Goal: Task Accomplishment & Management: Manage account settings

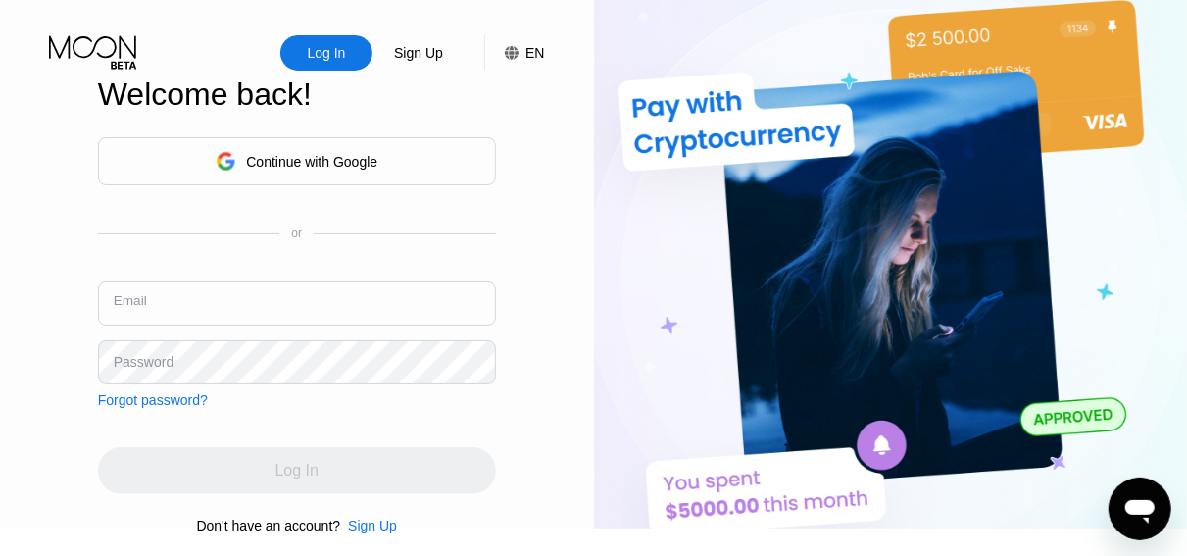
click at [319, 310] on input "text" at bounding box center [297, 303] width 398 height 44
type input "[PERSON_NAME][EMAIL_ADDRESS][DOMAIN_NAME]"
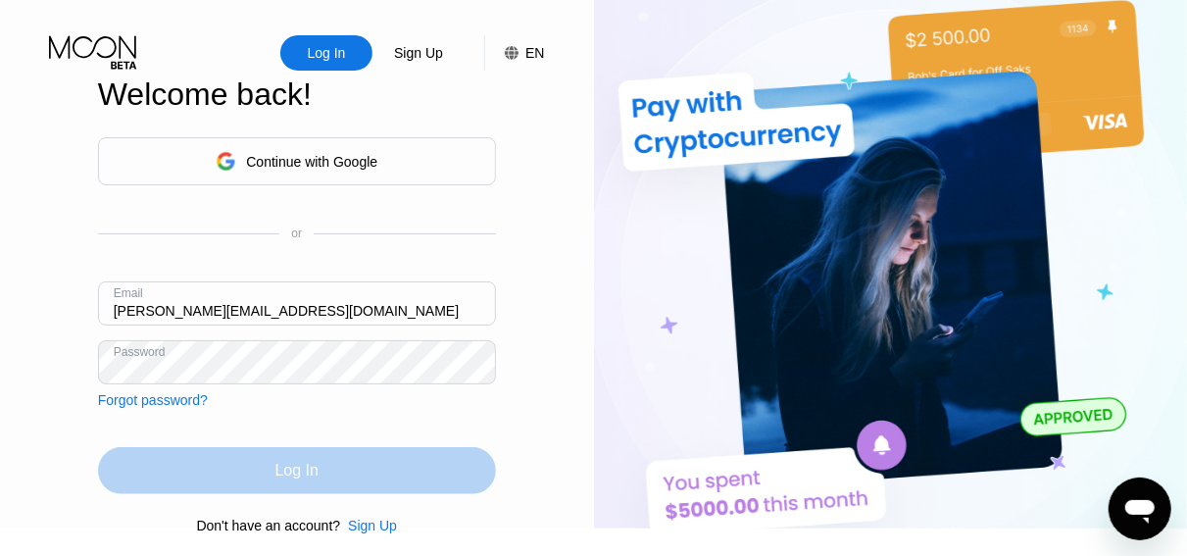
click at [326, 492] on div "Log In" at bounding box center [297, 470] width 398 height 47
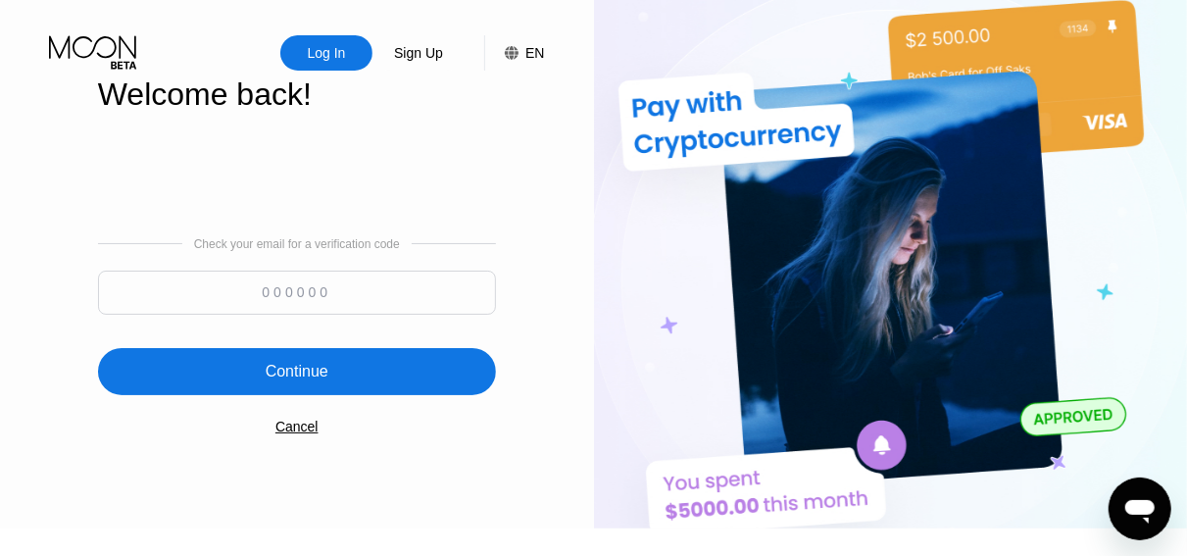
click at [418, 497] on div "Check your email for a verification code Continue Cancel" at bounding box center [297, 335] width 398 height 398
click at [403, 297] on input at bounding box center [297, 293] width 398 height 44
paste input "838432"
type input "838432"
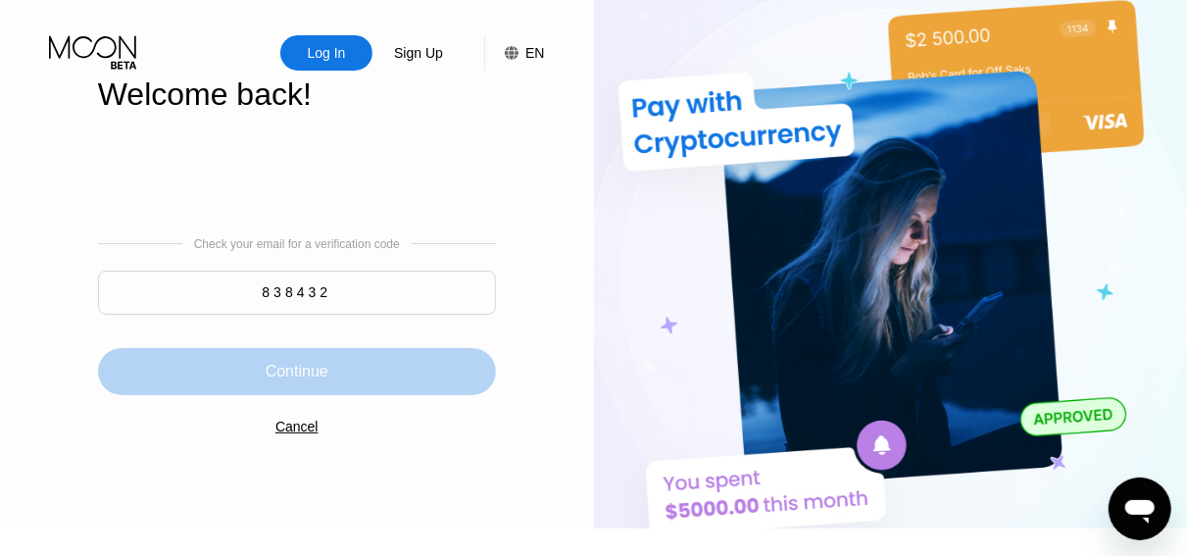
click at [348, 388] on div "Continue" at bounding box center [297, 371] width 398 height 47
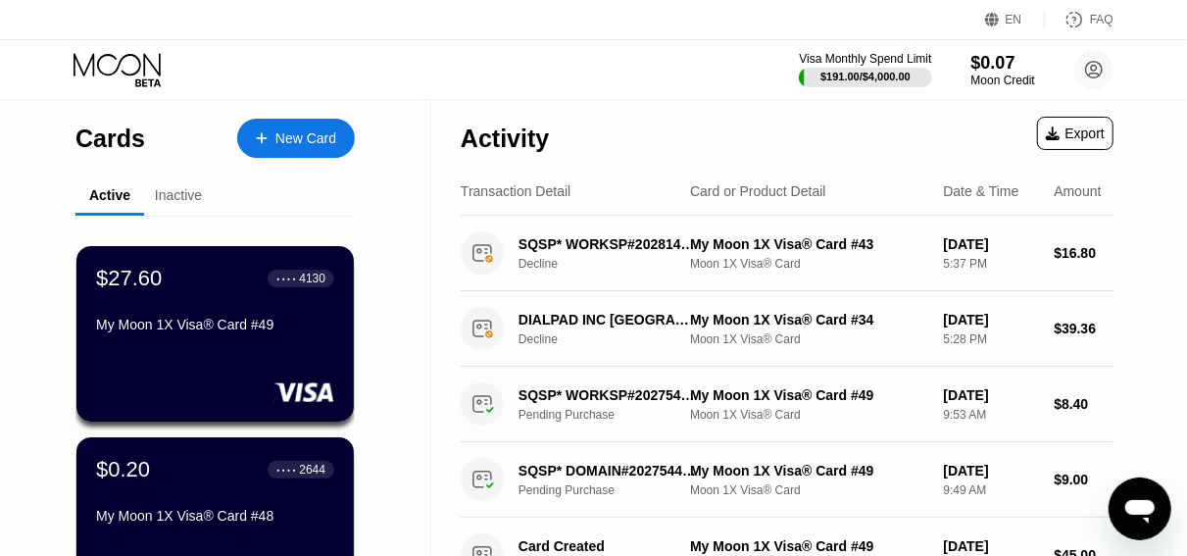
click at [184, 325] on div "My Moon 1X Visa® Card #49" at bounding box center [215, 325] width 238 height 16
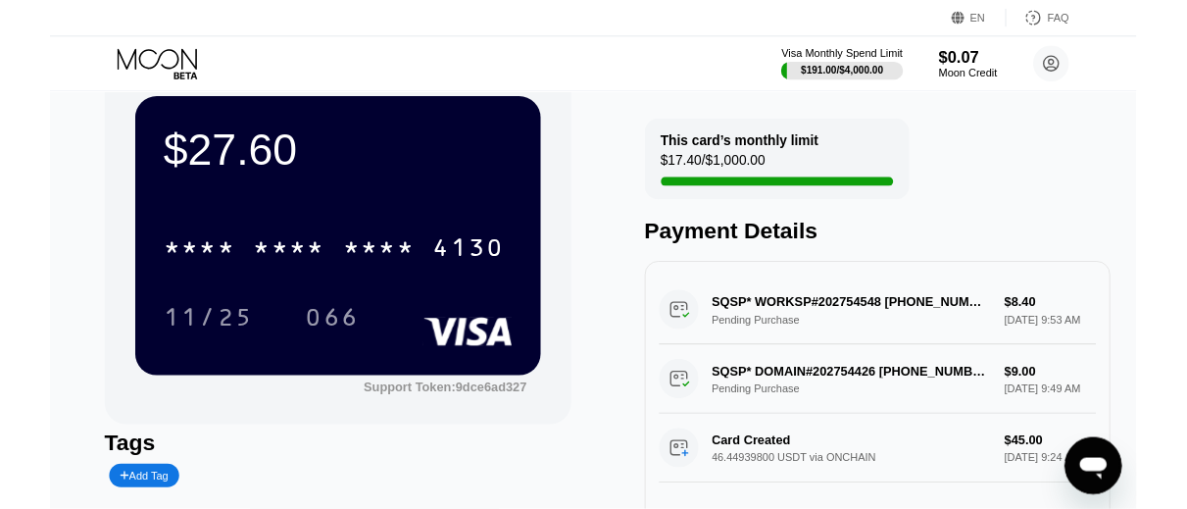
scroll to position [59, 0]
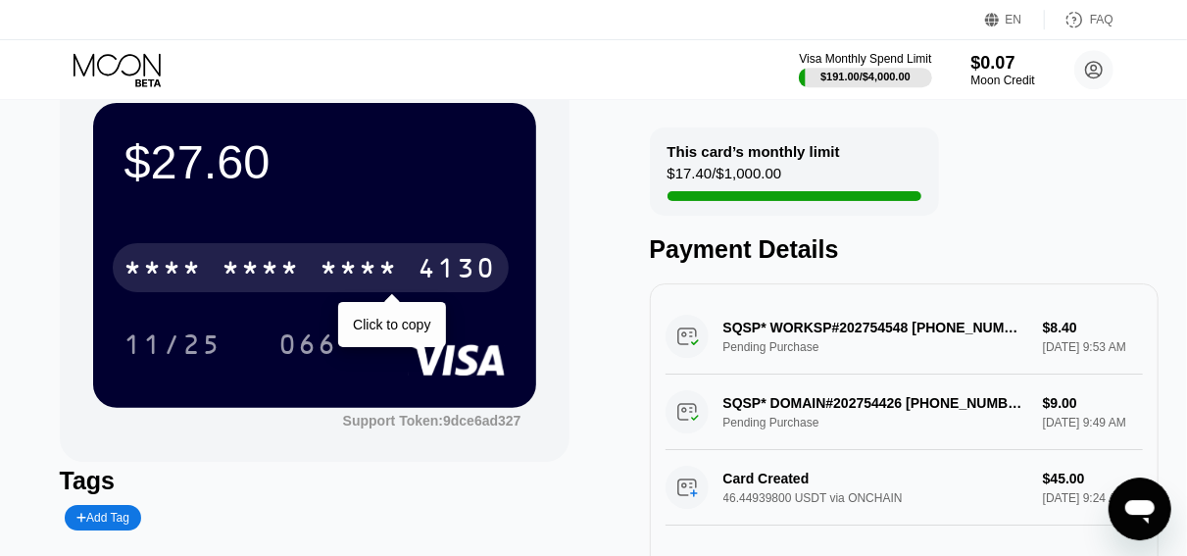
click at [426, 262] on div "4130" at bounding box center [458, 270] width 78 height 31
